Goal: Check status: Check status

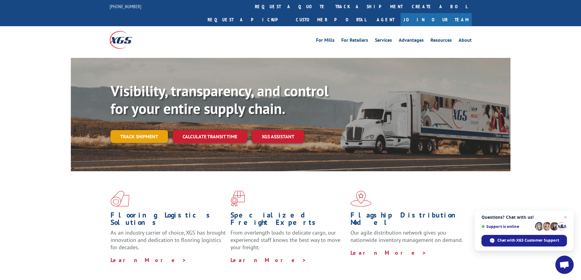
click at [148, 130] on link "Track shipment" at bounding box center [138, 136] width 57 height 13
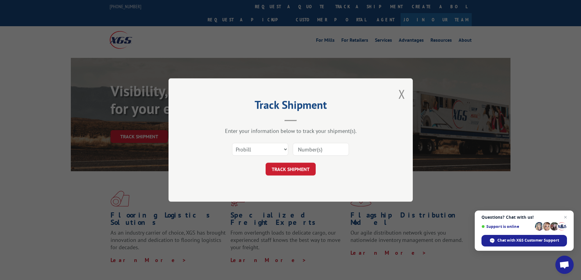
click at [311, 149] on input at bounding box center [321, 149] width 56 height 13
type input "530369969"
click button "TRACK SHIPMENT" at bounding box center [290, 169] width 50 height 13
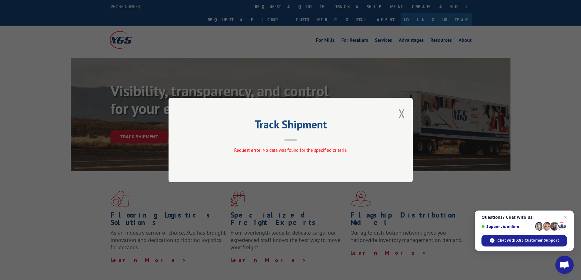
click at [405, 114] on div "Track Shipment Request error: No data was found for the specified criteria." at bounding box center [290, 140] width 244 height 85
click at [399, 115] on button "Close modal" at bounding box center [401, 114] width 7 height 16
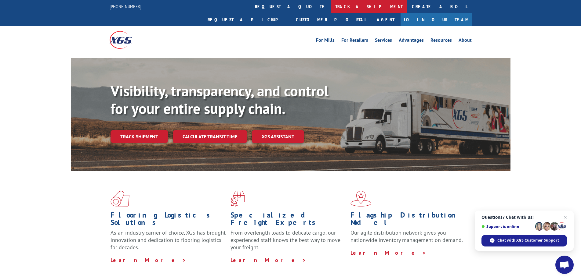
click at [330, 4] on link "track a shipment" at bounding box center [368, 6] width 77 height 13
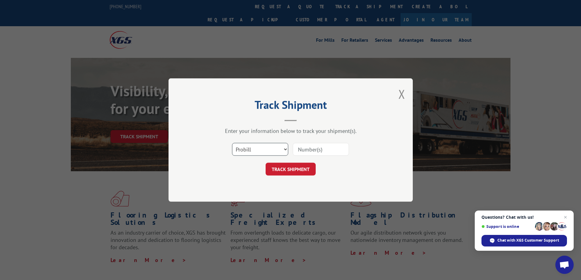
click at [272, 149] on select "Select category... Probill BOL PO" at bounding box center [260, 149] width 56 height 13
select select "po"
click at [232, 143] on select "Select category... Probill BOL PO" at bounding box center [260, 149] width 56 height 13
drag, startPoint x: 313, startPoint y: 152, endPoint x: 313, endPoint y: 147, distance: 4.6
click at [313, 152] on input at bounding box center [321, 149] width 56 height 13
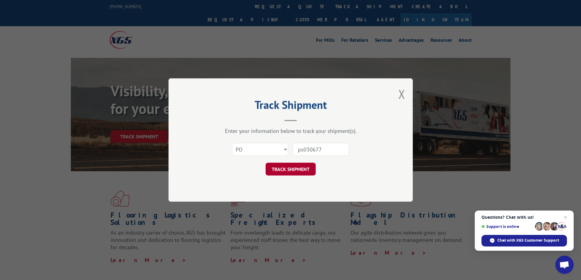
type input "ps030677"
click at [297, 171] on button "TRACK SHIPMENT" at bounding box center [290, 169] width 50 height 13
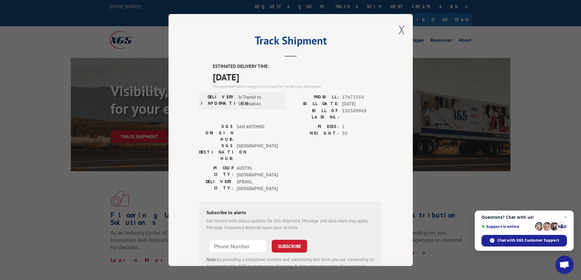
click at [395, 31] on div "Track Shipment ESTIMATED DELIVERY TIME: [DATE] The estimated time is using the …" at bounding box center [290, 140] width 244 height 252
click at [399, 31] on button "Close modal" at bounding box center [401, 30] width 7 height 16
